Goal: Transaction & Acquisition: Purchase product/service

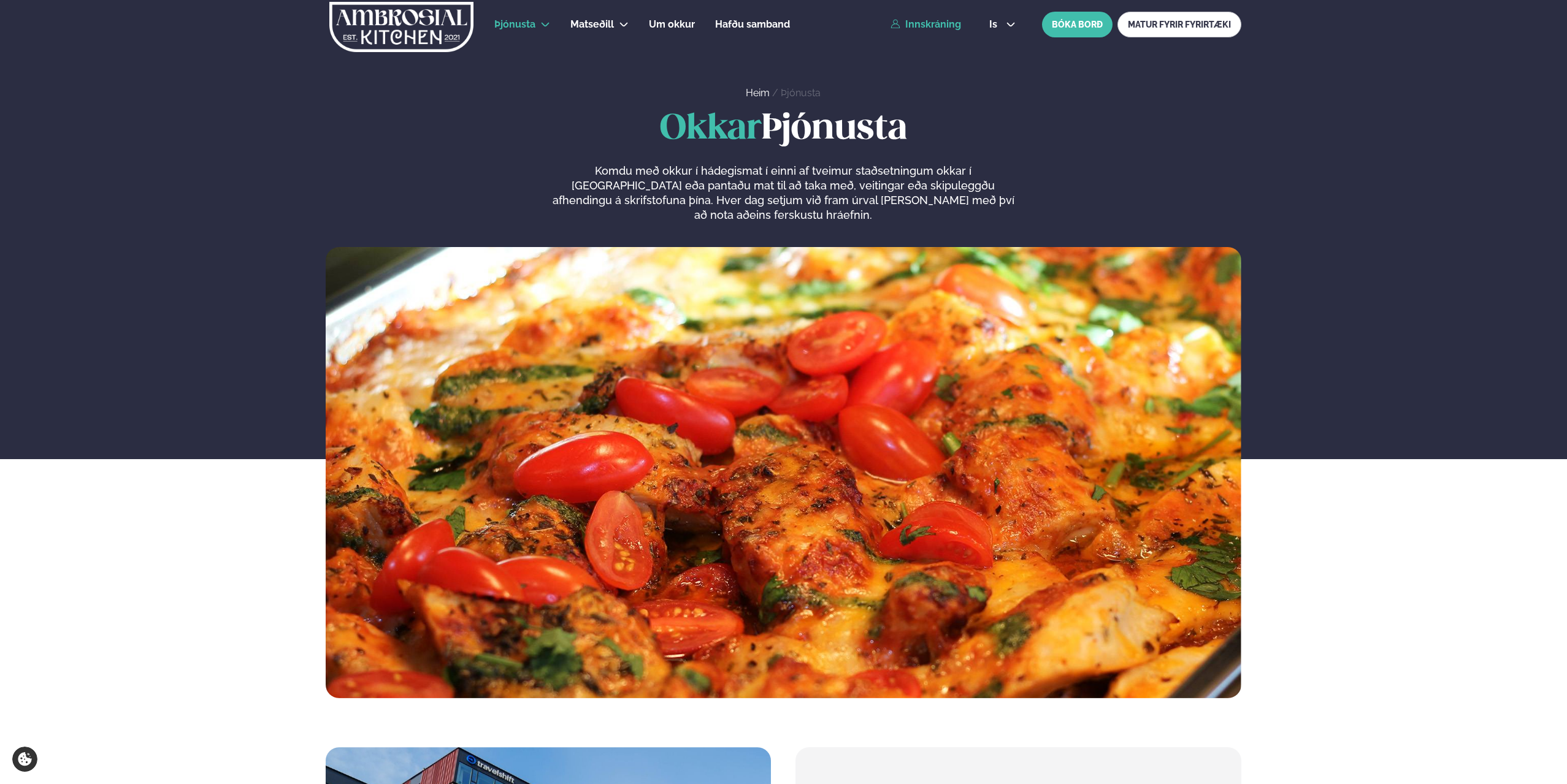
click at [954, 24] on link "Innskráning" at bounding box center [925, 24] width 70 height 11
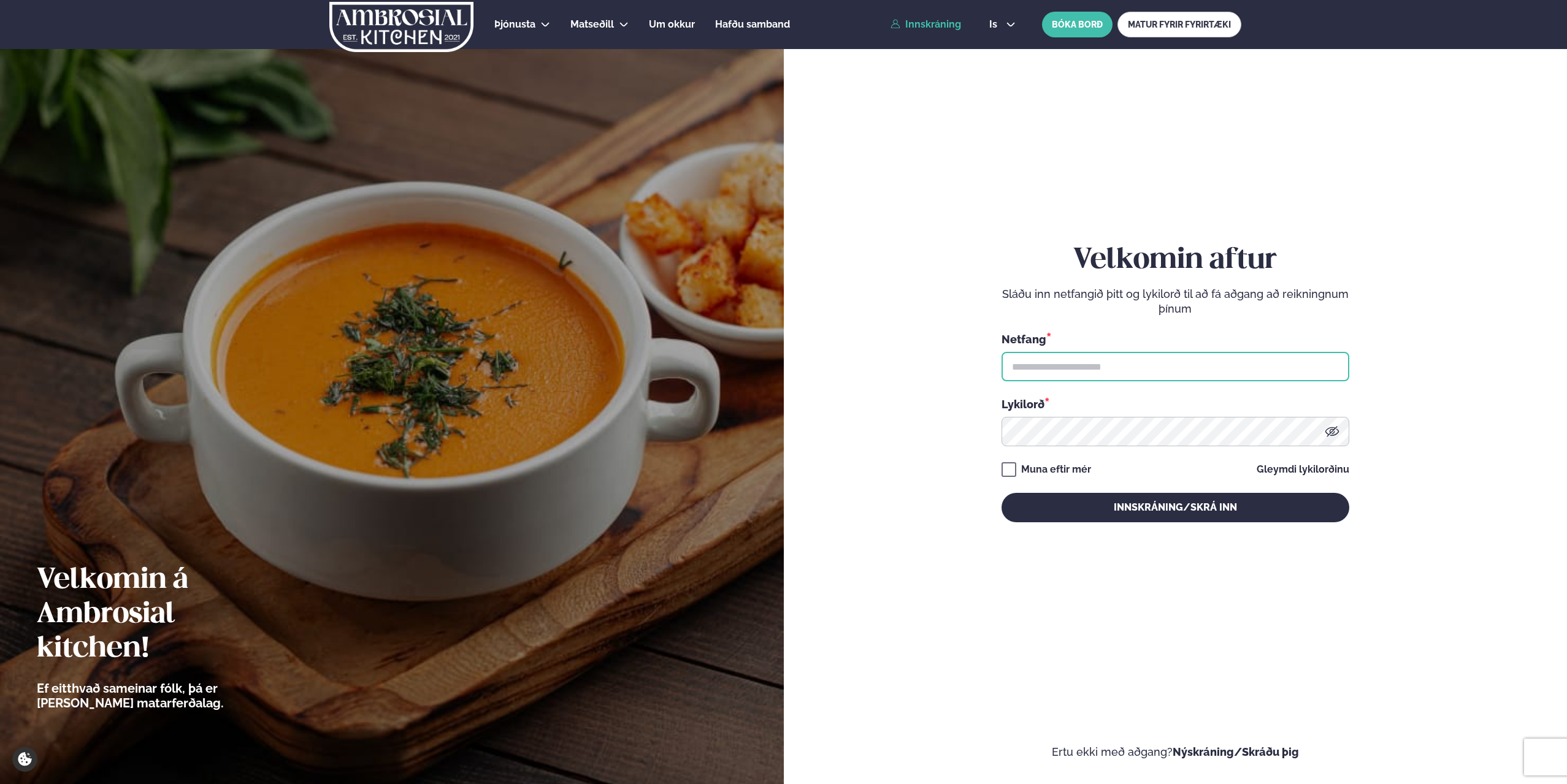
click at [1045, 363] on input "text" at bounding box center [1175, 366] width 348 height 30
type input "**********"
click at [1001, 493] on button "Innskráning/Skrá inn" at bounding box center [1175, 507] width 348 height 30
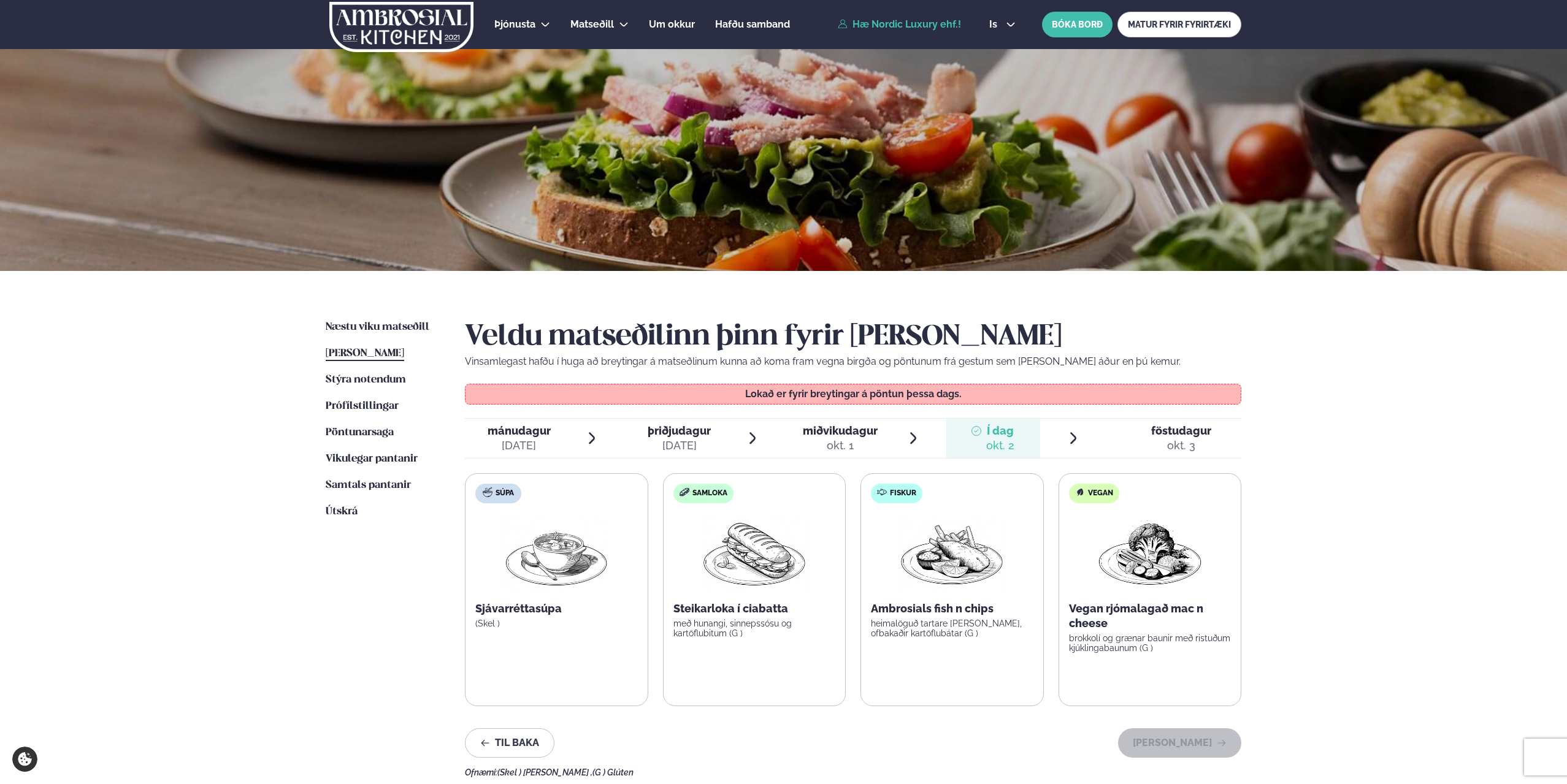
click at [1179, 440] on div "okt. 3" at bounding box center [1181, 445] width 60 height 14
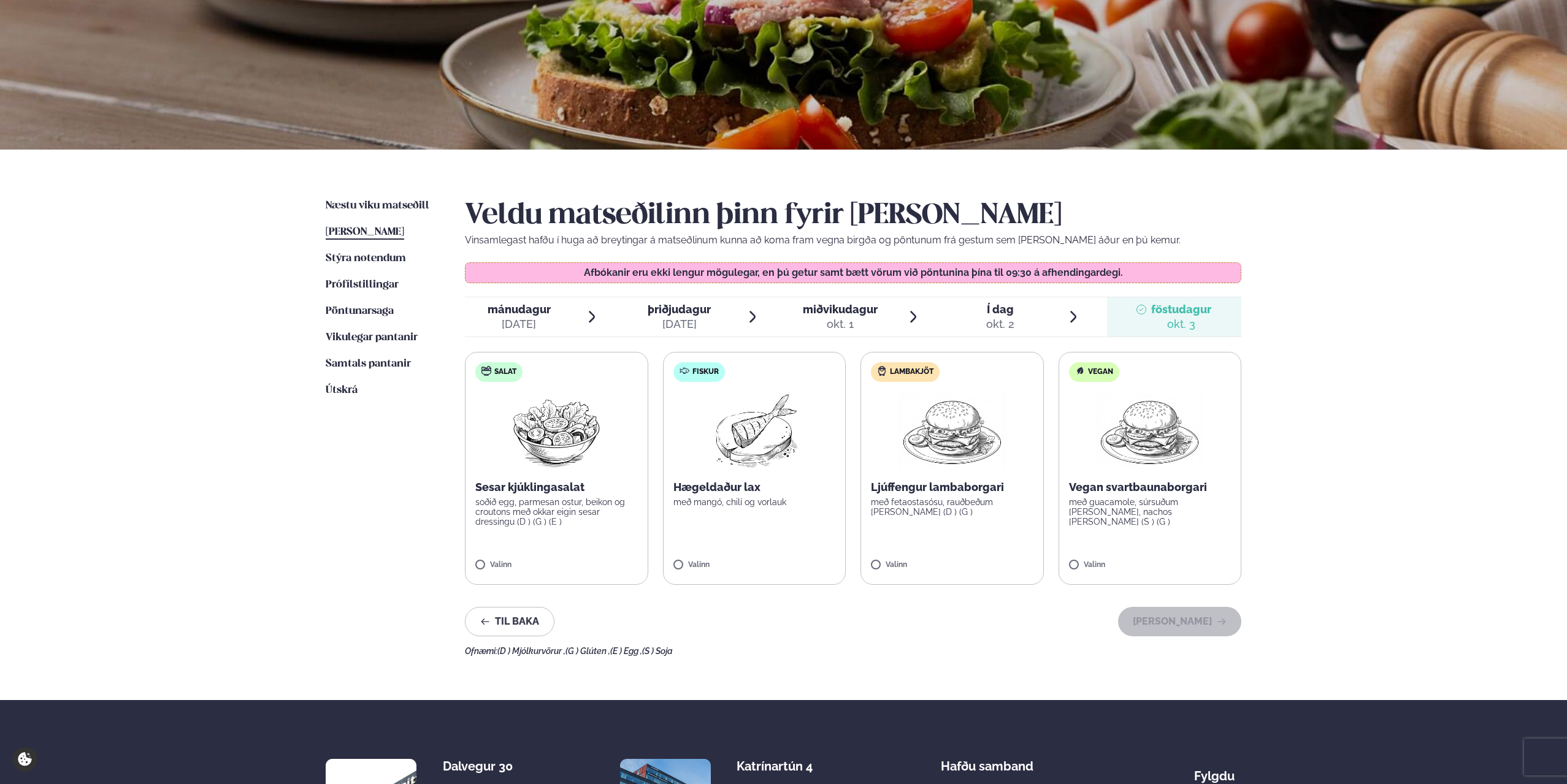
scroll to position [122, 0]
click at [953, 528] on label "Lambakjöt Ljúffengur lambaborgari með fetaostasósu, rauðbeðum [PERSON_NAME] (D …" at bounding box center [951, 468] width 183 height 233
click at [753, 452] on img at bounding box center [753, 430] width 108 height 79
click at [533, 464] on img at bounding box center [556, 430] width 108 height 79
click at [792, 556] on icon at bounding box center [790, 559] width 12 height 12
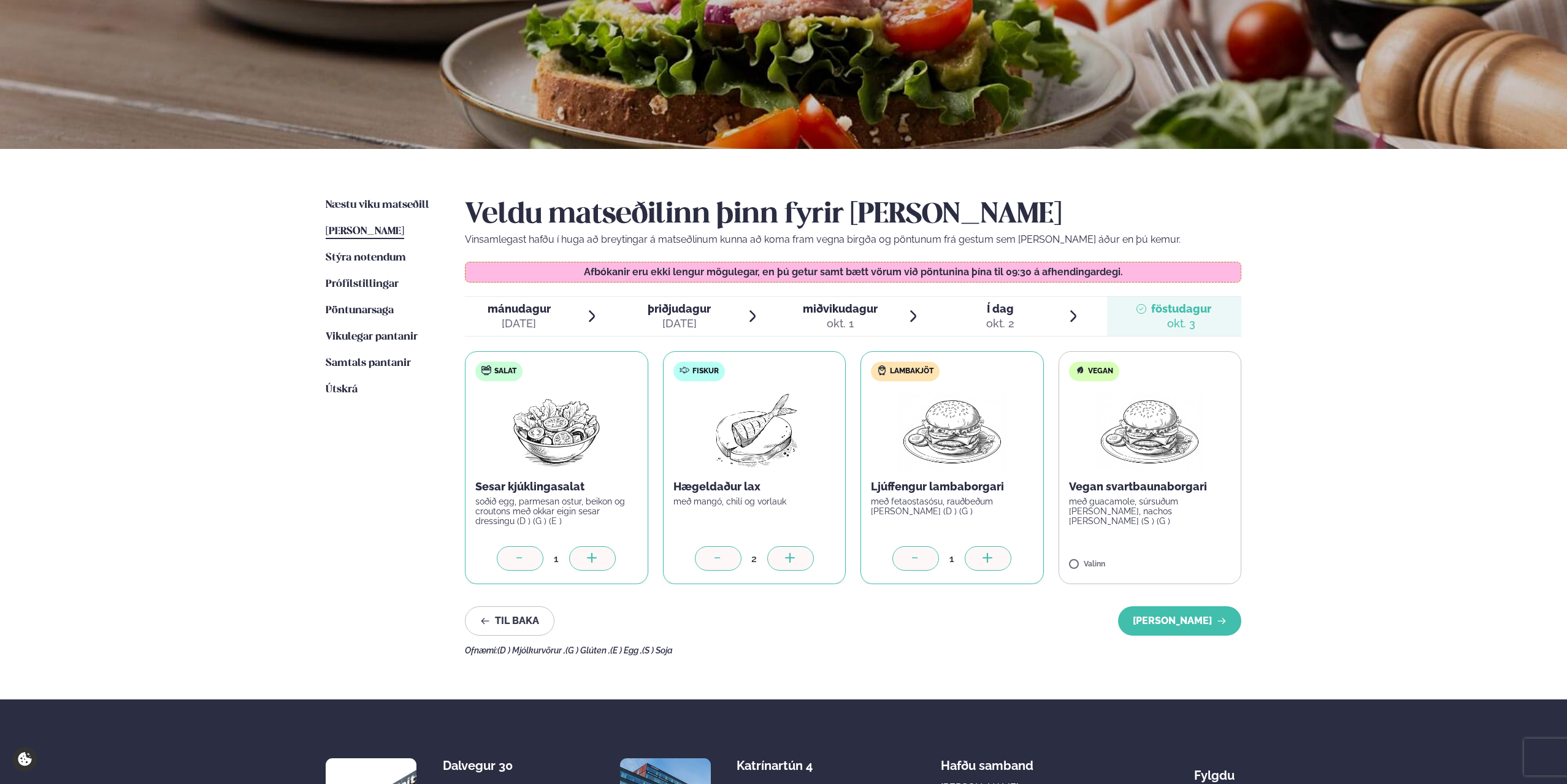
click at [594, 564] on icon at bounding box center [593, 559] width 12 height 12
click at [983, 558] on icon at bounding box center [987, 558] width 10 height 1
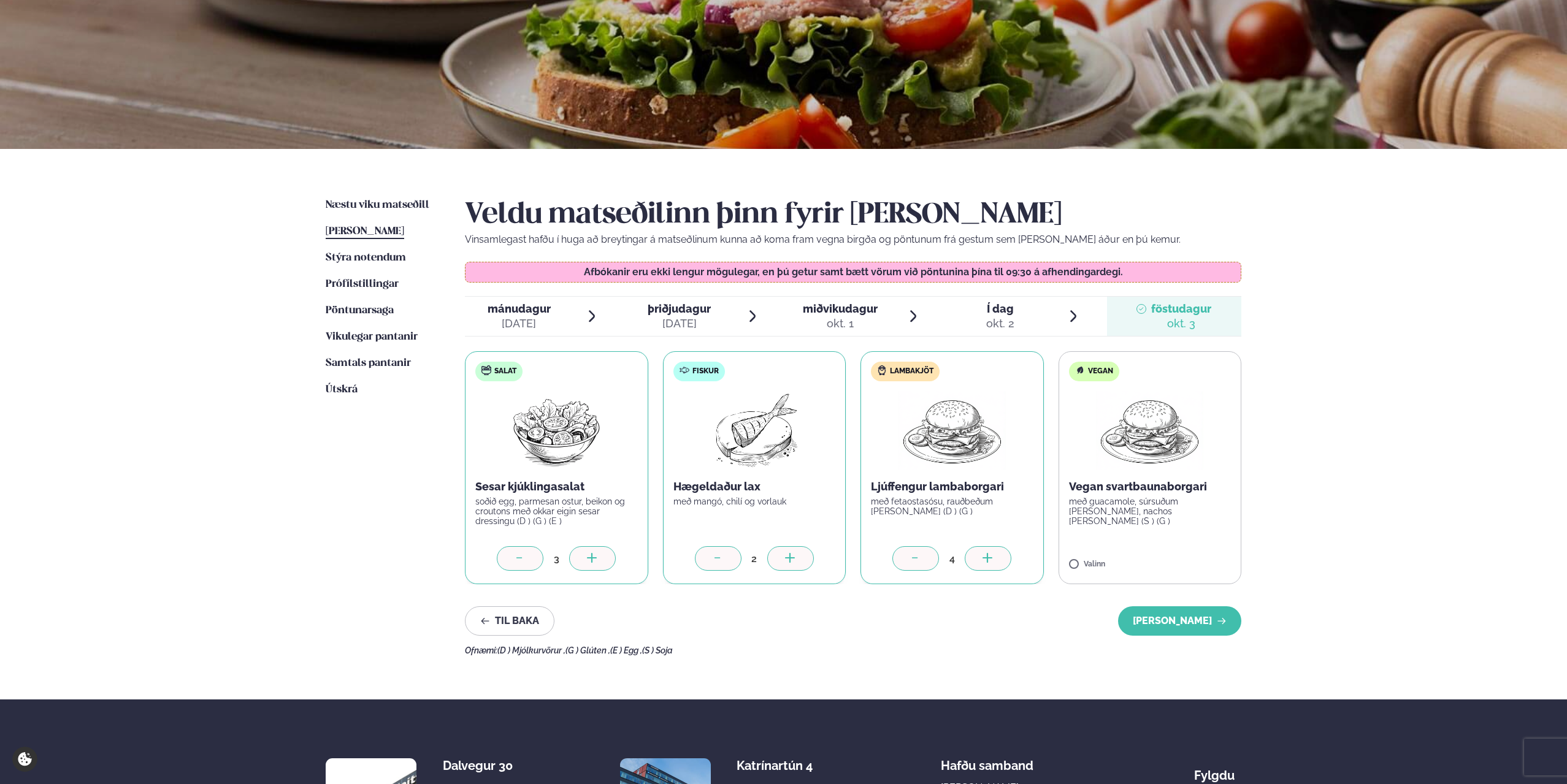
click at [802, 562] on div at bounding box center [790, 558] width 47 height 24
click at [587, 564] on icon at bounding box center [593, 559] width 12 height 12
click at [971, 558] on div at bounding box center [988, 558] width 47 height 24
click at [1131, 527] on label "Vegan Vegan svartbaunaborgari með guacamole, súrsuðum [PERSON_NAME], nachos [PE…" at bounding box center [1150, 468] width 183 height 233
click at [1156, 617] on button "[PERSON_NAME]" at bounding box center [1180, 621] width 123 height 30
